Goal: Information Seeking & Learning: Learn about a topic

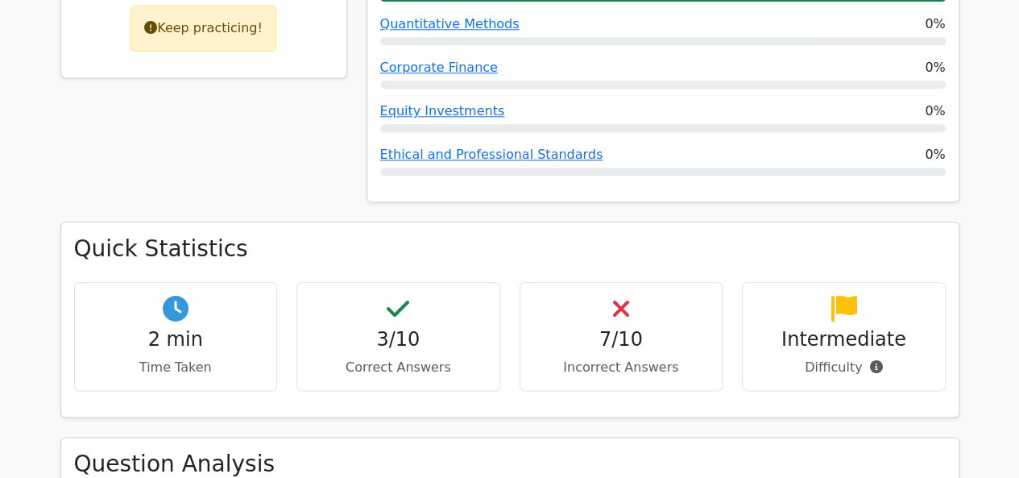
scroll to position [819, 0]
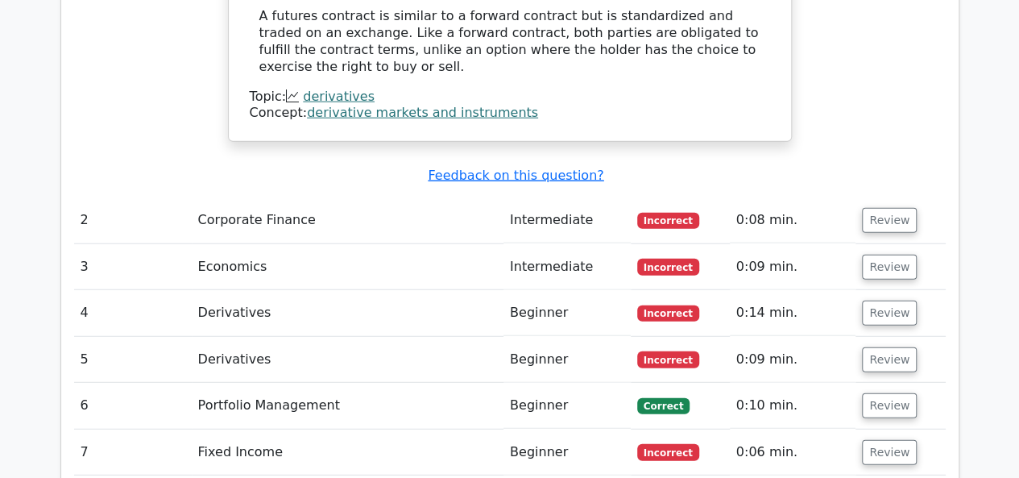
scroll to position [2003, 0]
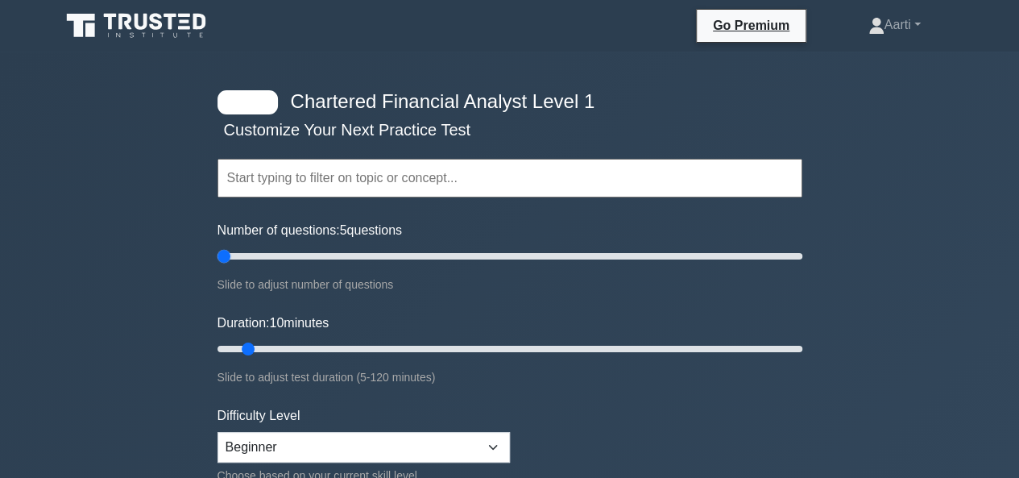
drag, startPoint x: 242, startPoint y: 254, endPoint x: 216, endPoint y: 259, distance: 26.2
click at [218, 259] on input "Number of questions: 5 questions" at bounding box center [510, 256] width 585 height 19
click at [221, 256] on input "Number of questions: 5 questions" at bounding box center [510, 256] width 585 height 19
drag, startPoint x: 221, startPoint y: 256, endPoint x: 556, endPoint y: 276, distance: 335.8
click at [556, 266] on input "Number of questions: 120 questions" at bounding box center [510, 256] width 585 height 19
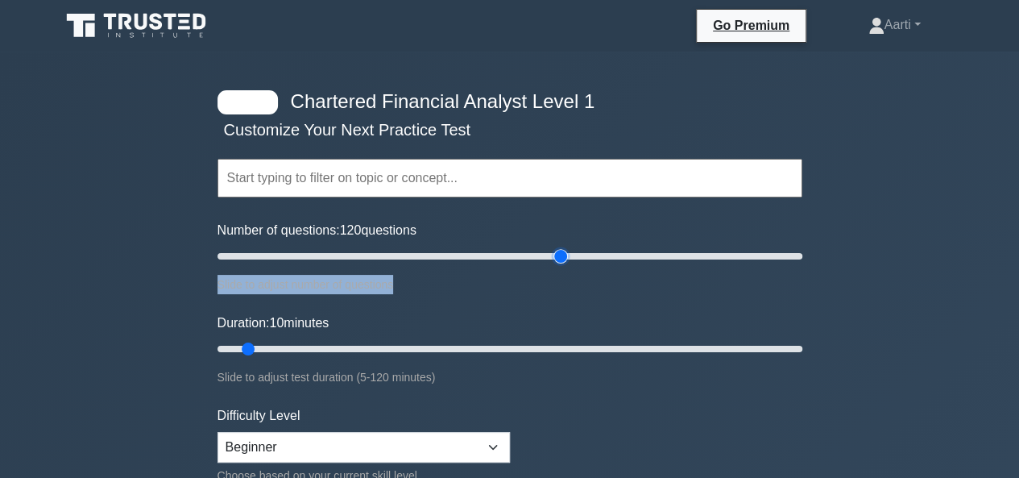
drag, startPoint x: 556, startPoint y: 276, endPoint x: 538, endPoint y: 276, distance: 17.7
click at [538, 276] on div "Slide to adjust number of questions" at bounding box center [510, 284] width 585 height 19
drag, startPoint x: 566, startPoint y: 247, endPoint x: 997, endPoint y: 224, distance: 431.7
type input "200"
click at [803, 247] on input "Number of questions: 200 questions" at bounding box center [510, 256] width 585 height 19
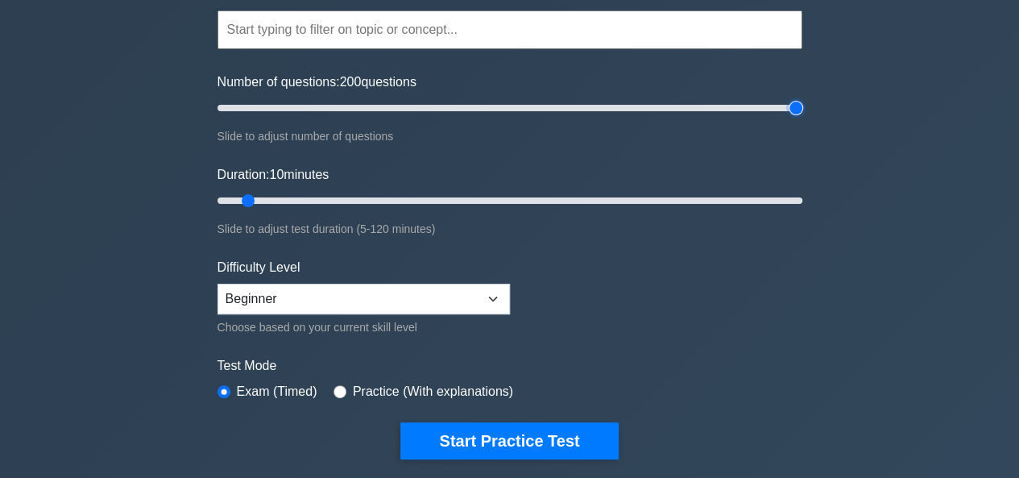
scroll to position [149, 0]
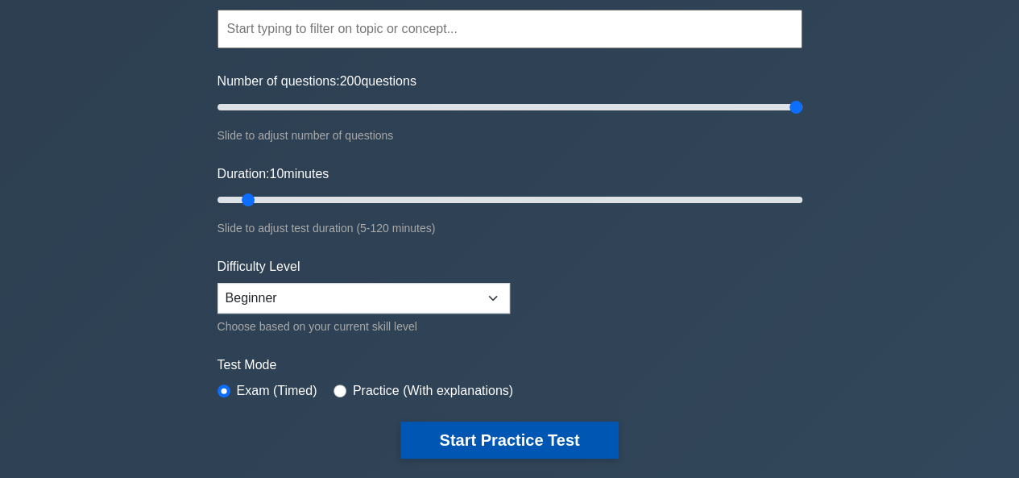
click at [474, 446] on button "Start Practice Test" at bounding box center [509, 439] width 218 height 37
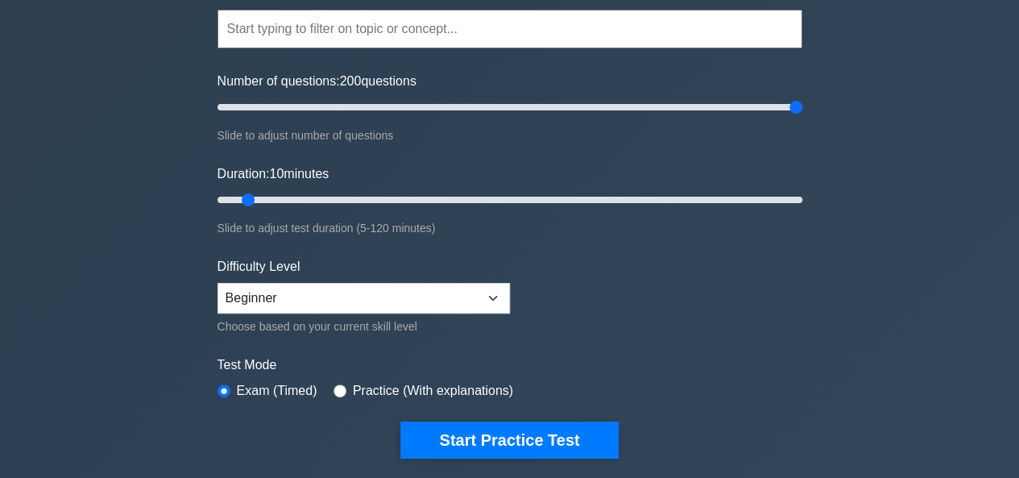
scroll to position [0, 0]
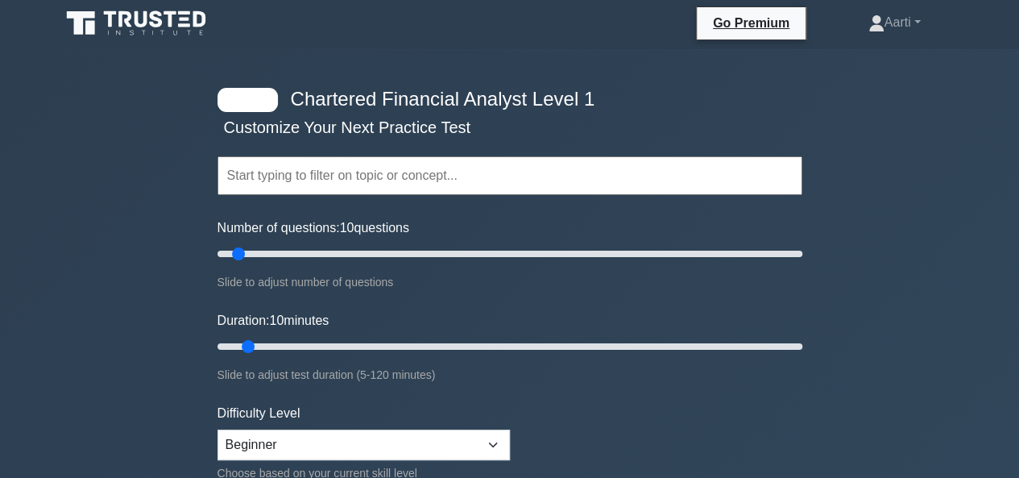
scroll to position [1, 0]
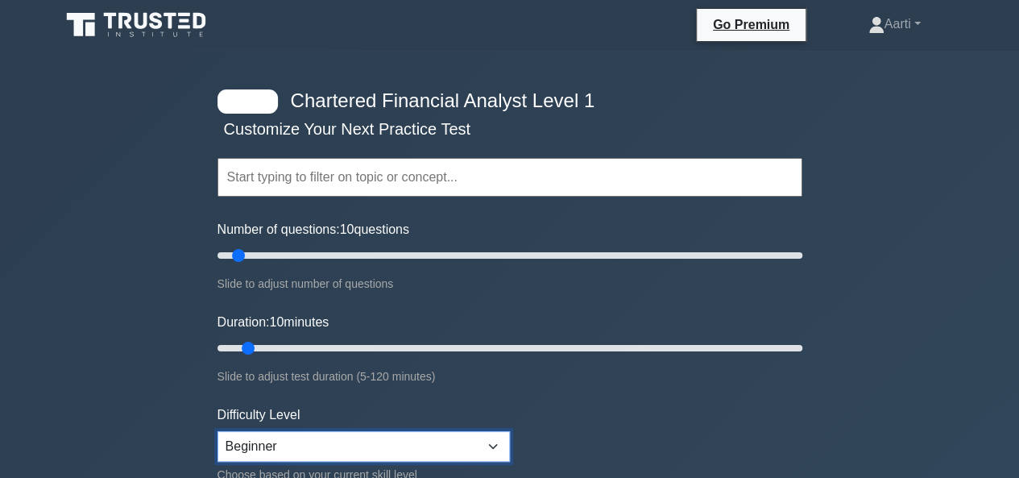
click at [474, 449] on select "Beginner Intermediate Expert" at bounding box center [364, 446] width 292 height 31
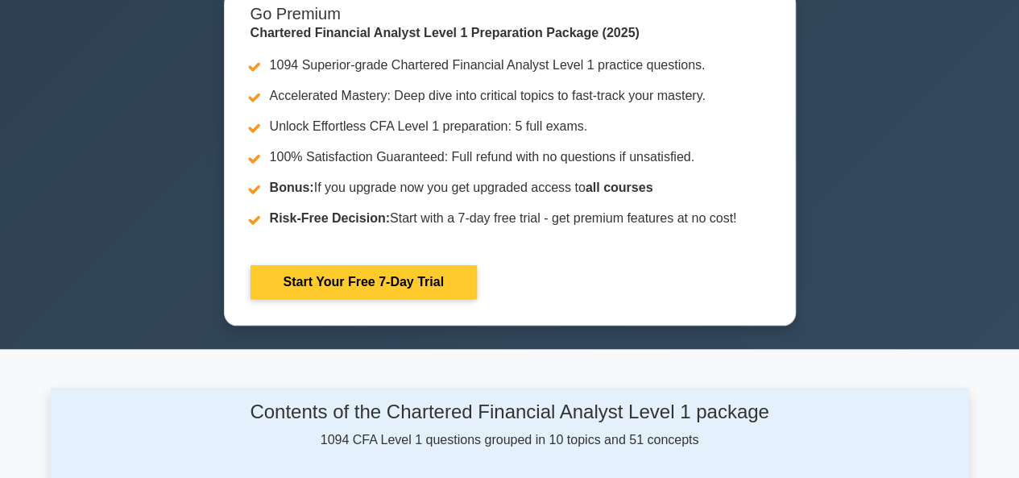
scroll to position [655, 0]
